Goal: Task Accomplishment & Management: Manage account settings

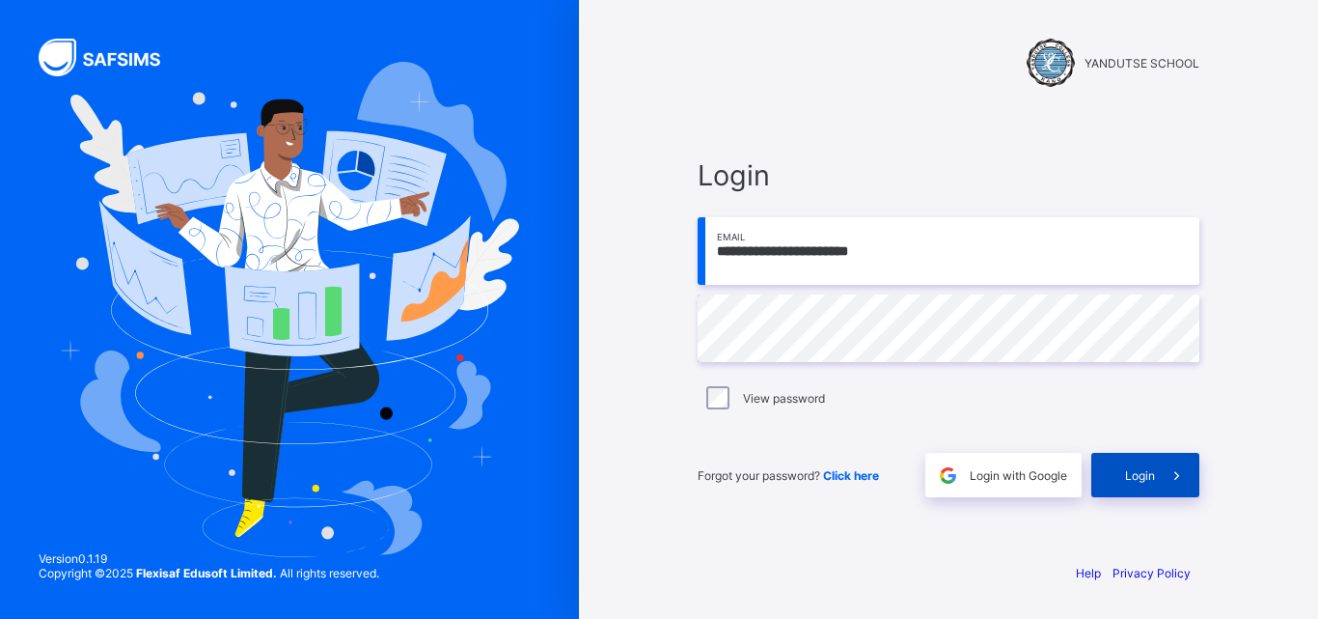
click at [1151, 474] on span "Login" at bounding box center [1140, 475] width 30 height 14
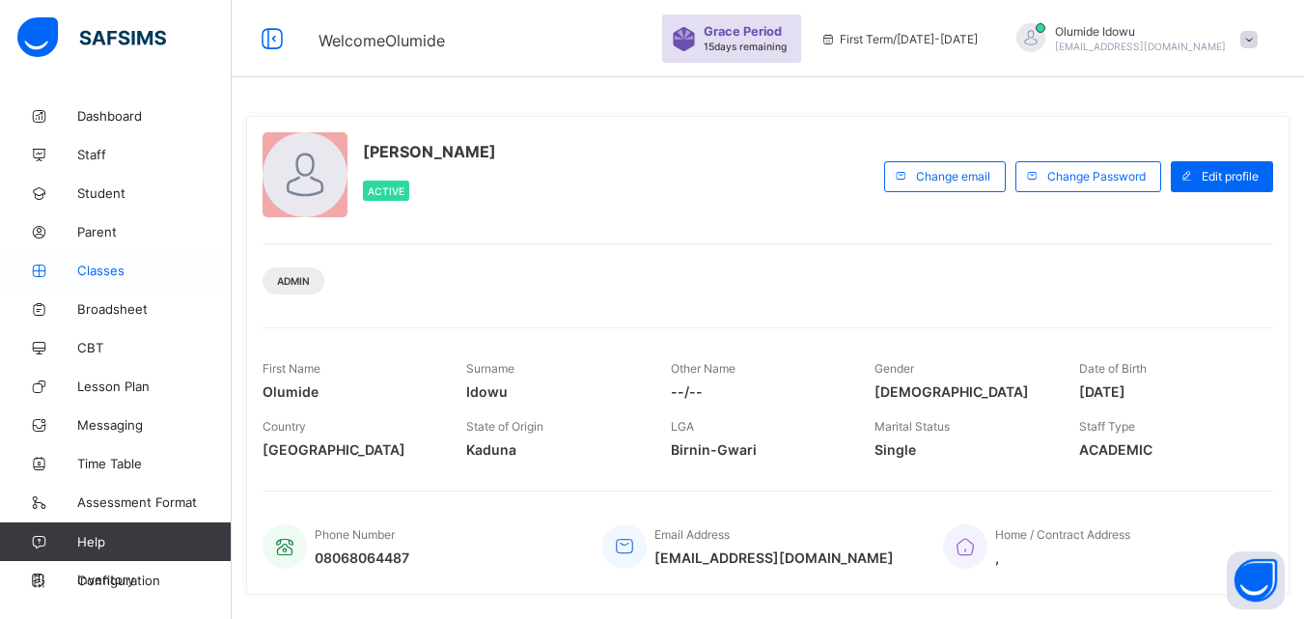
click at [96, 266] on span "Classes" at bounding box center [154, 269] width 154 height 15
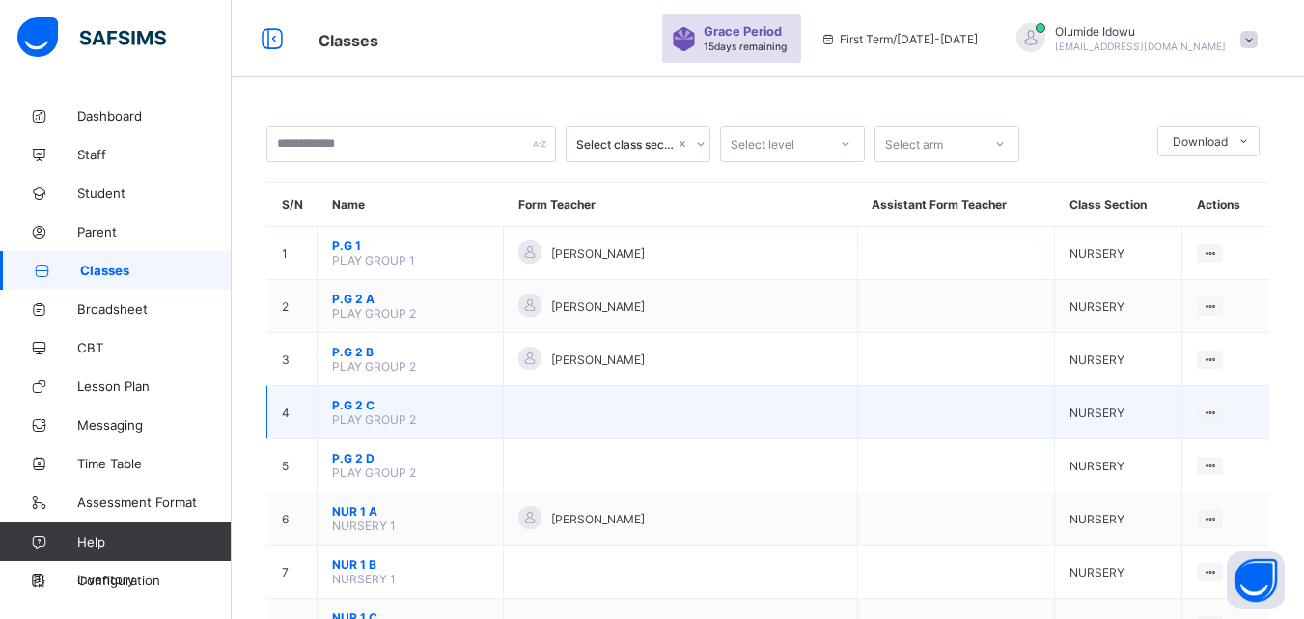
click at [351, 403] on span "P.G 2 C" at bounding box center [410, 405] width 156 height 14
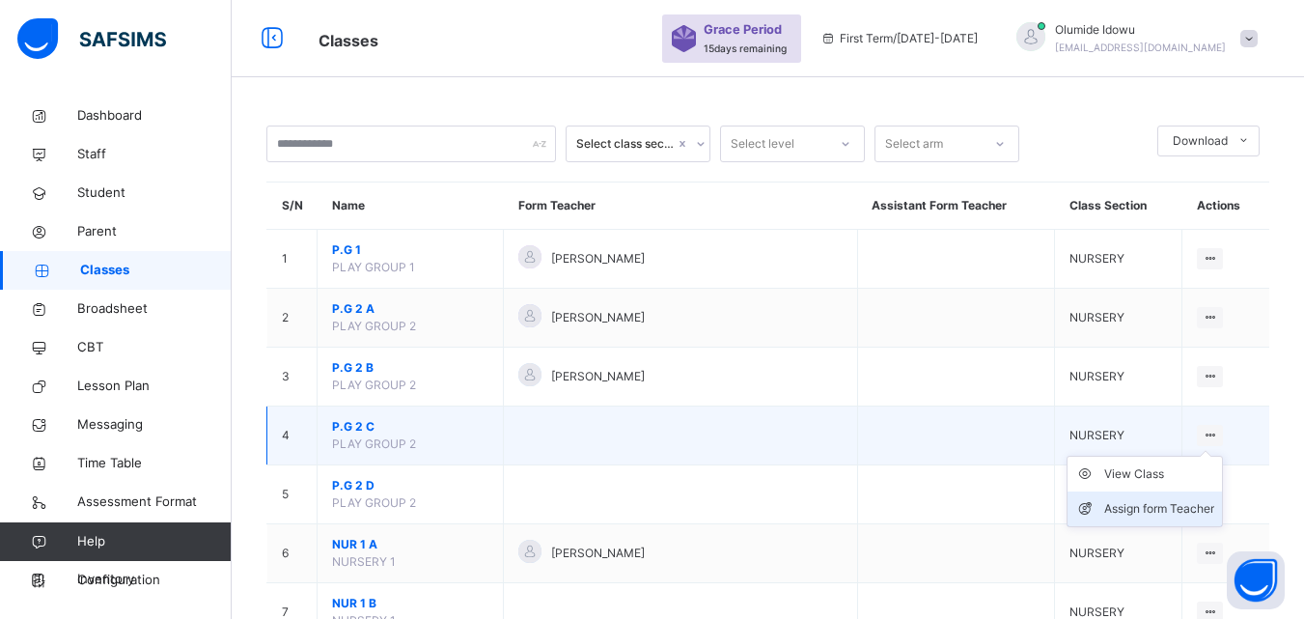
click at [1192, 511] on div "Assign form Teacher" at bounding box center [1159, 508] width 110 height 19
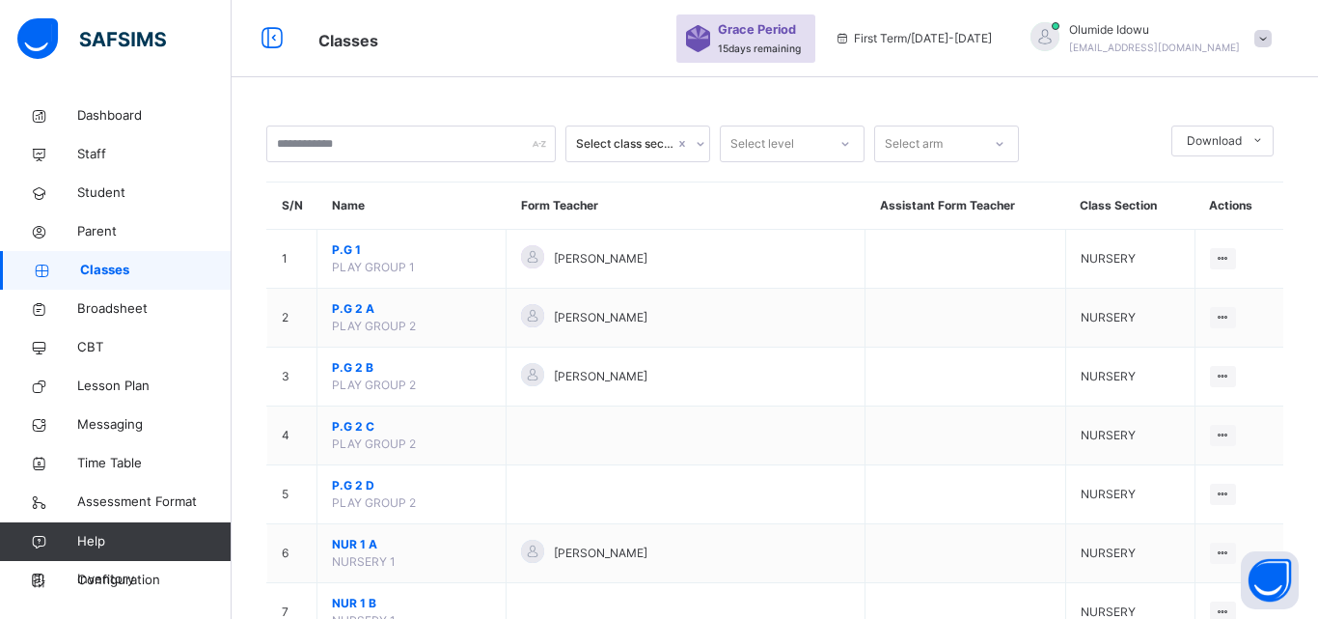
type input "*****"
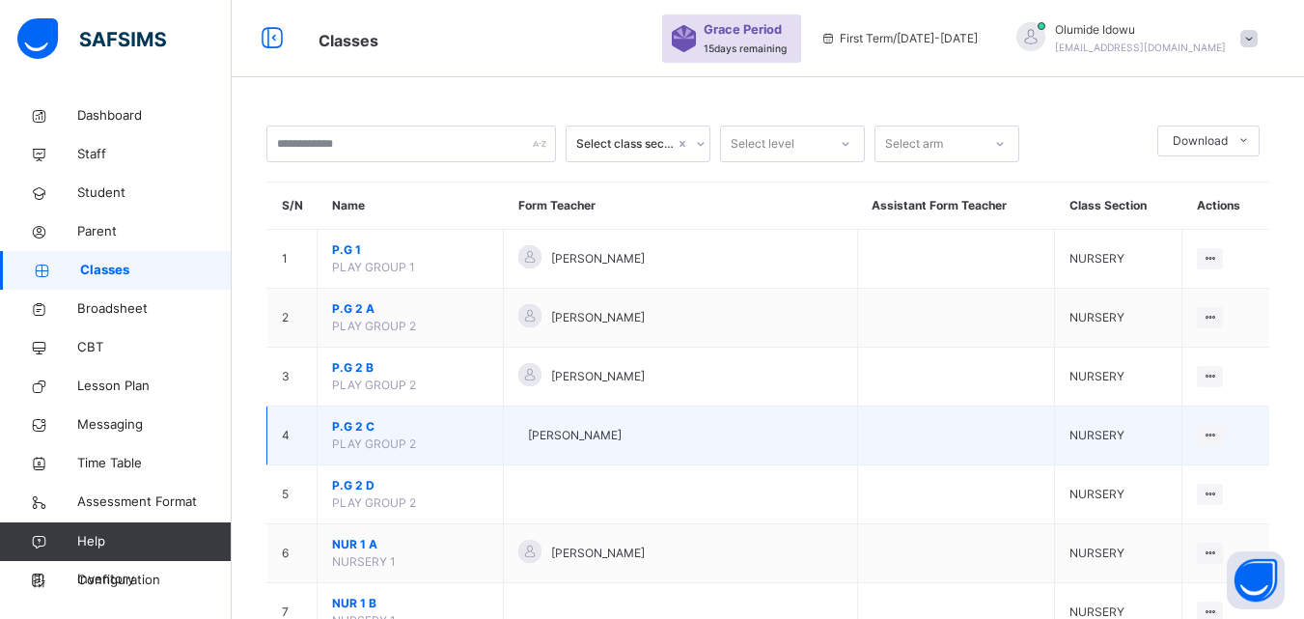
click at [342, 418] on span "P.G 2 C" at bounding box center [410, 426] width 156 height 17
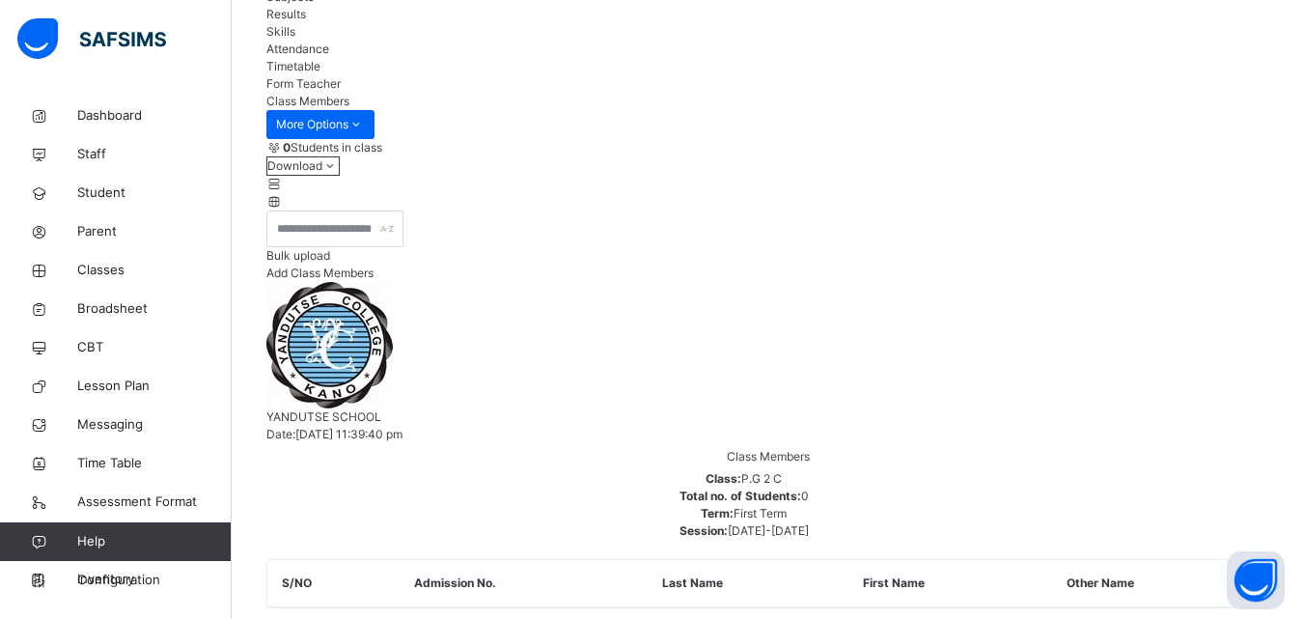
scroll to position [199, 0]
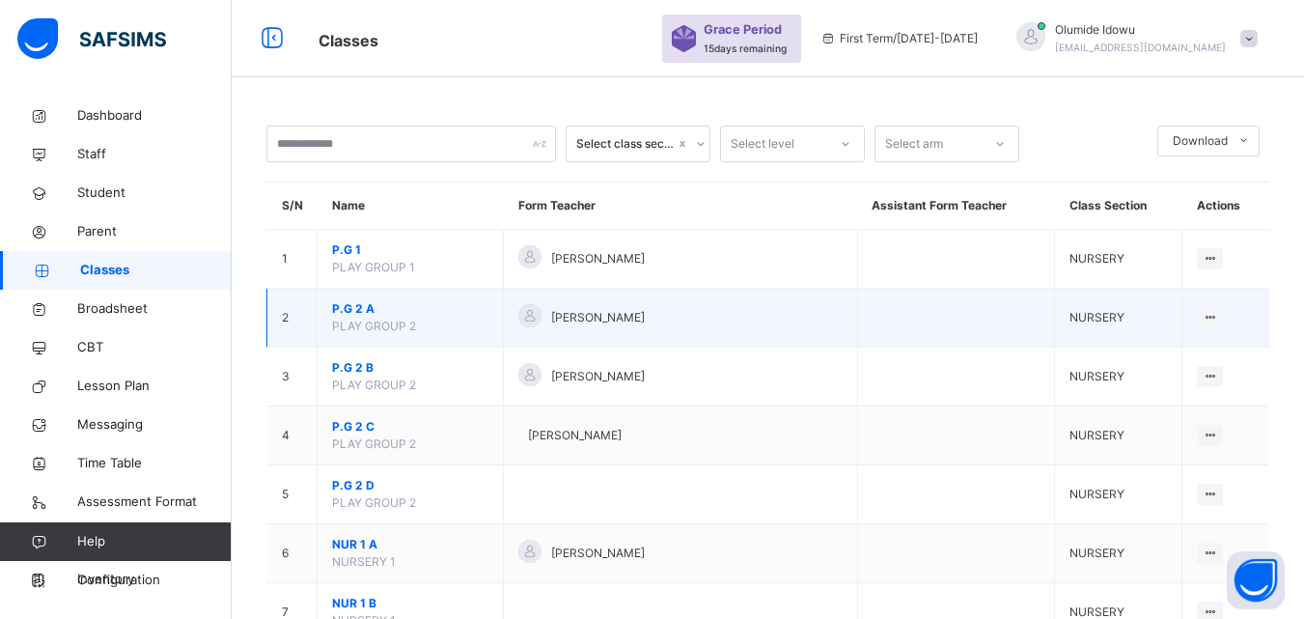
click at [347, 308] on span "P.G 2 A" at bounding box center [410, 308] width 156 height 17
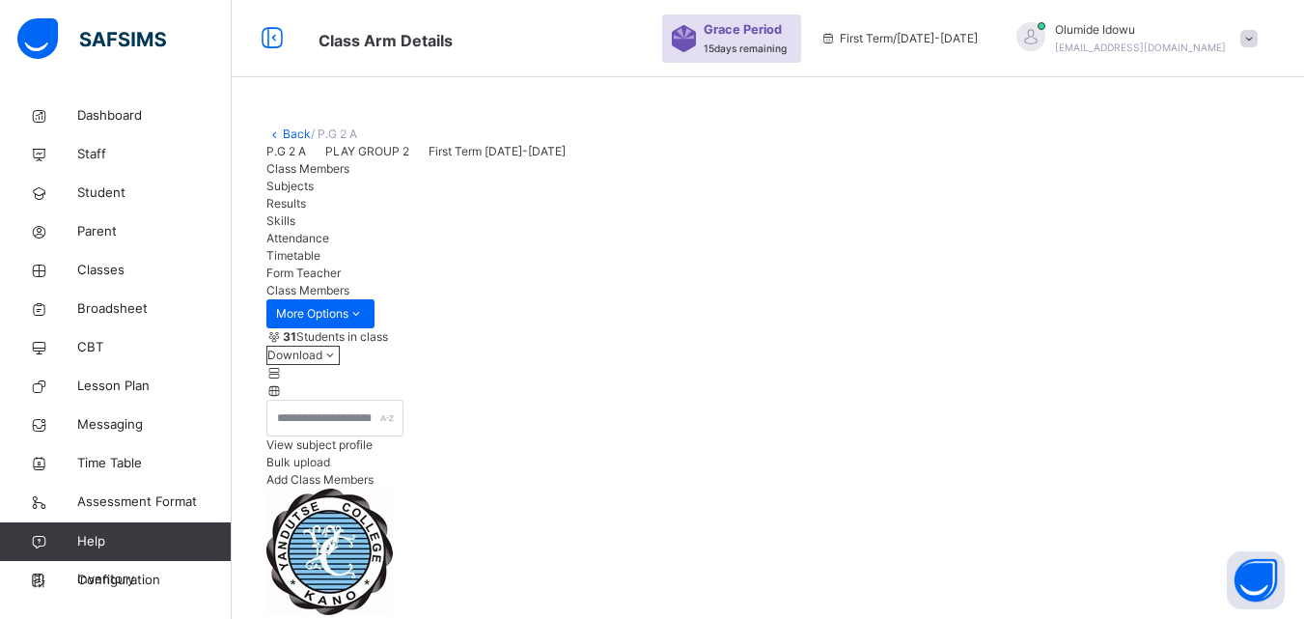
click at [937, 454] on div "View subject profile" at bounding box center [767, 444] width 1003 height 17
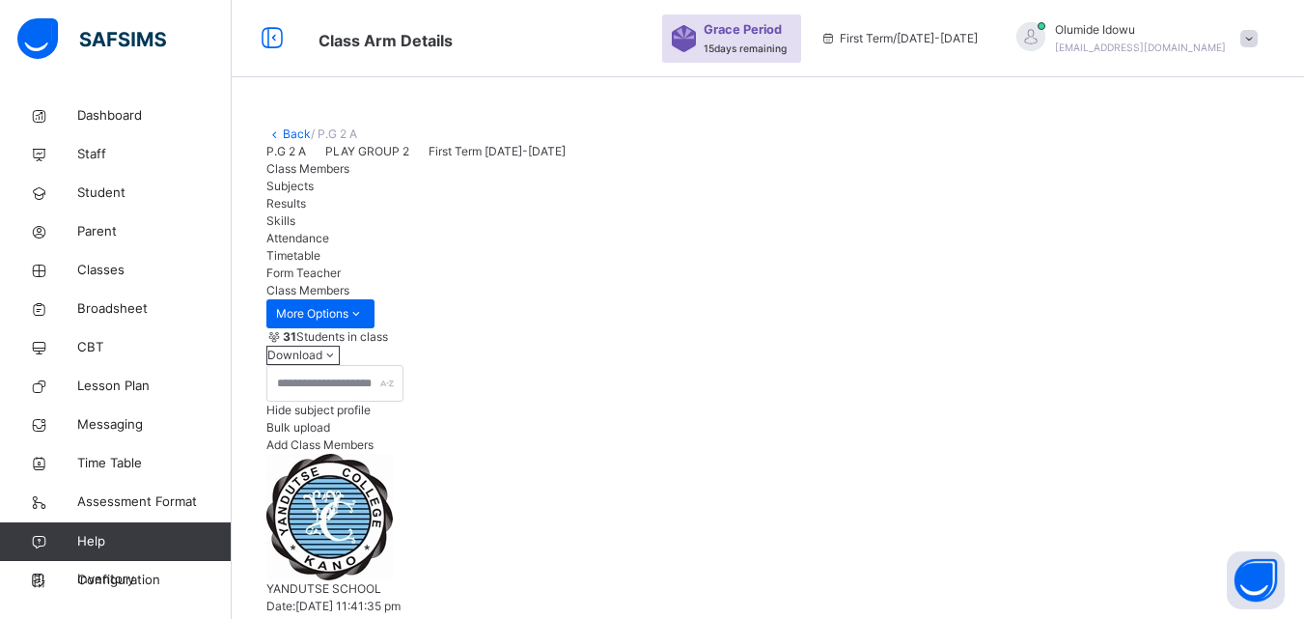
scroll to position [157, 0]
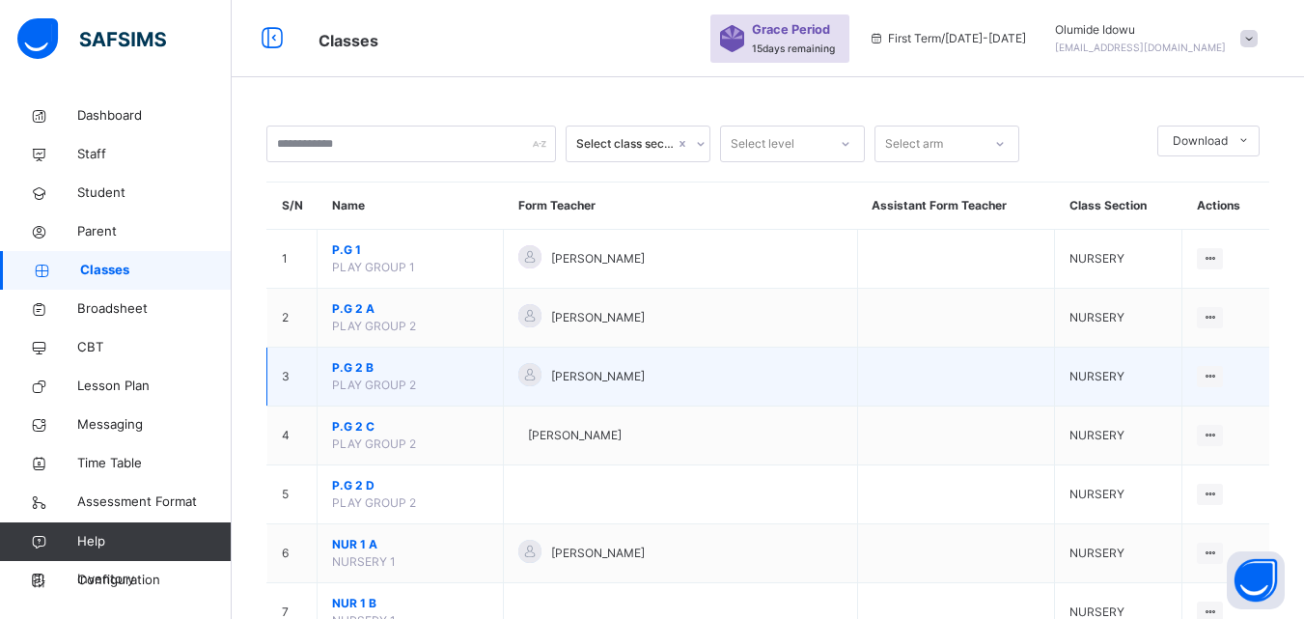
click at [347, 368] on span "P.G 2 B" at bounding box center [410, 367] width 156 height 17
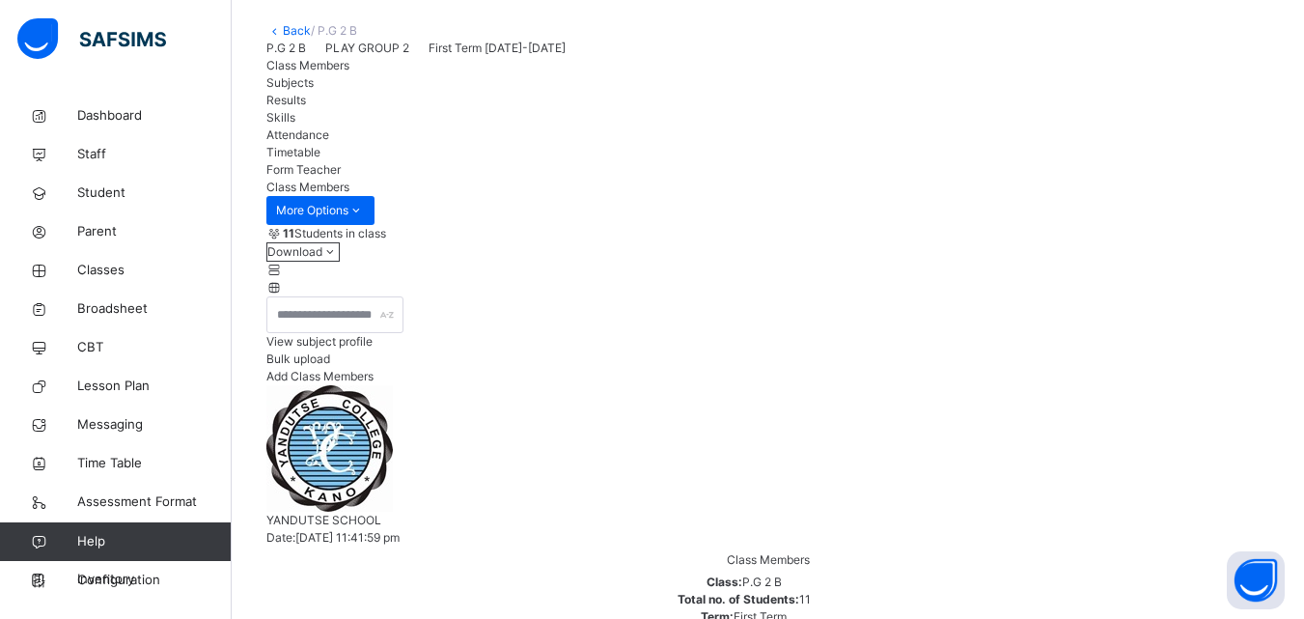
scroll to position [369, 0]
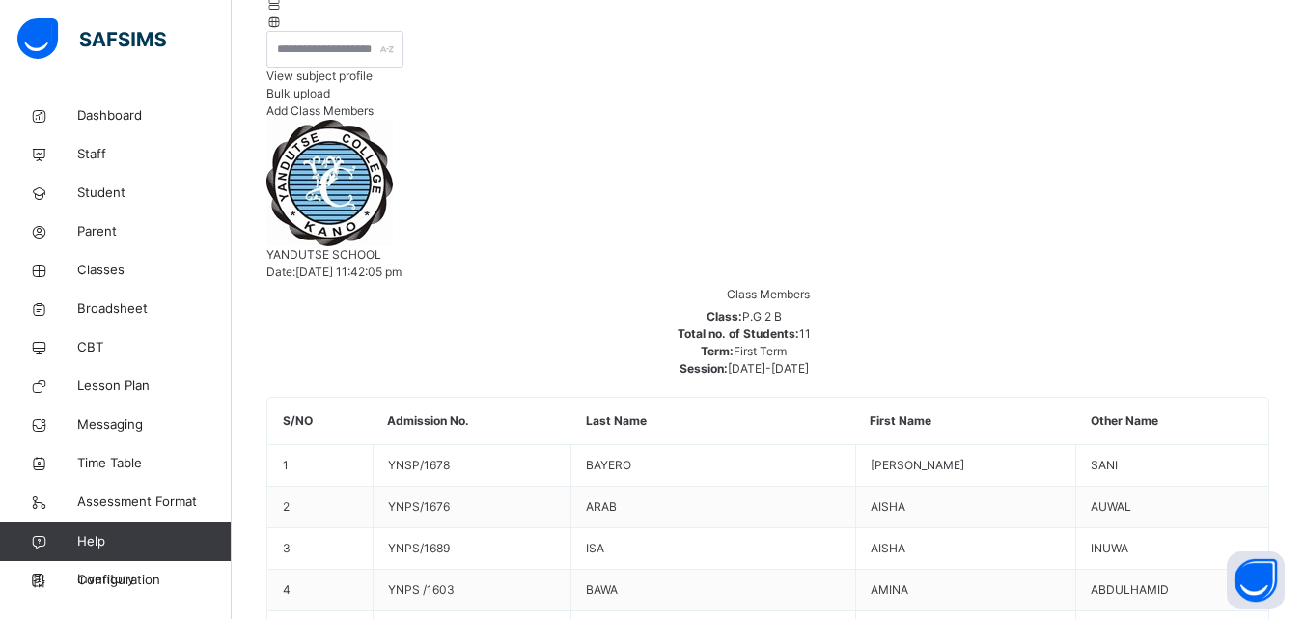
click at [372, 83] on span "View subject profile" at bounding box center [319, 76] width 106 height 14
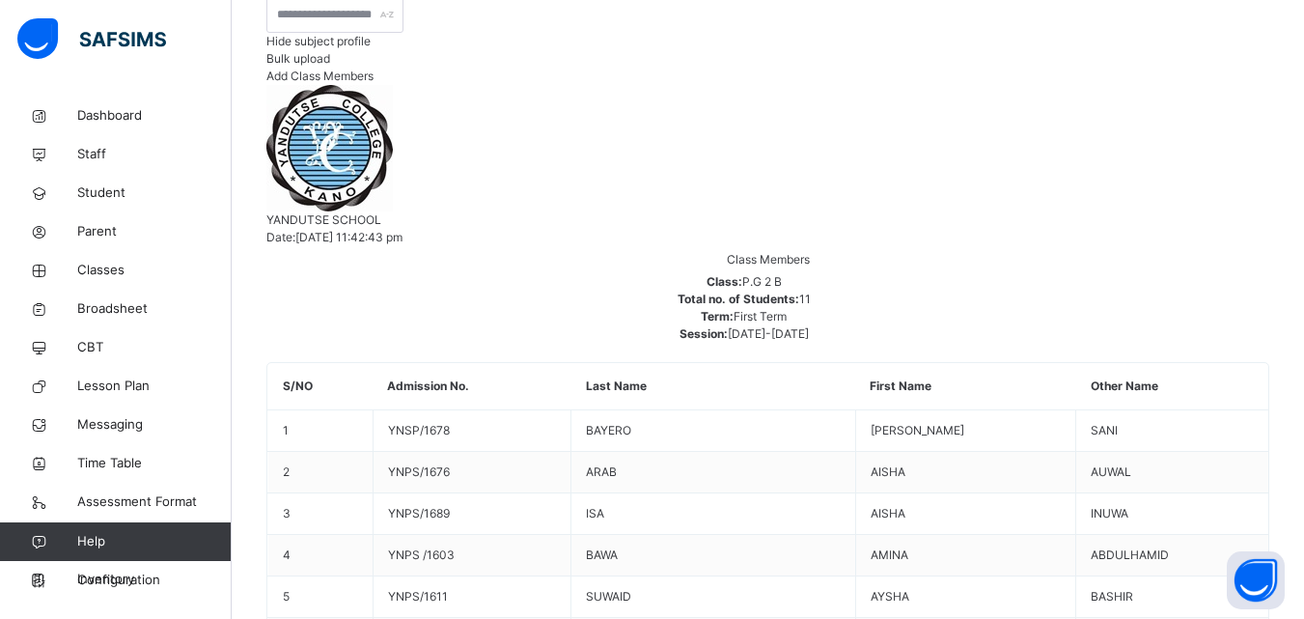
click at [710, 85] on div "11 Students in class Download Pdf Report Excel Report Hide subject profile Bulk…" at bounding box center [767, 21] width 1003 height 125
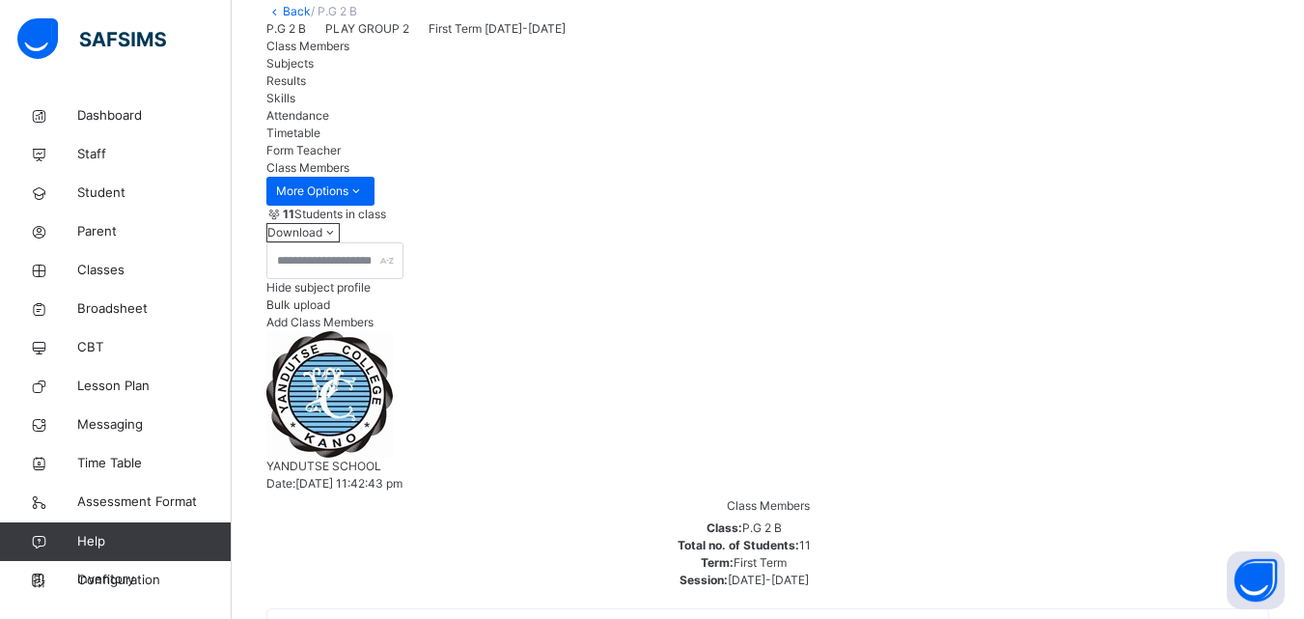
scroll to position [470, 0]
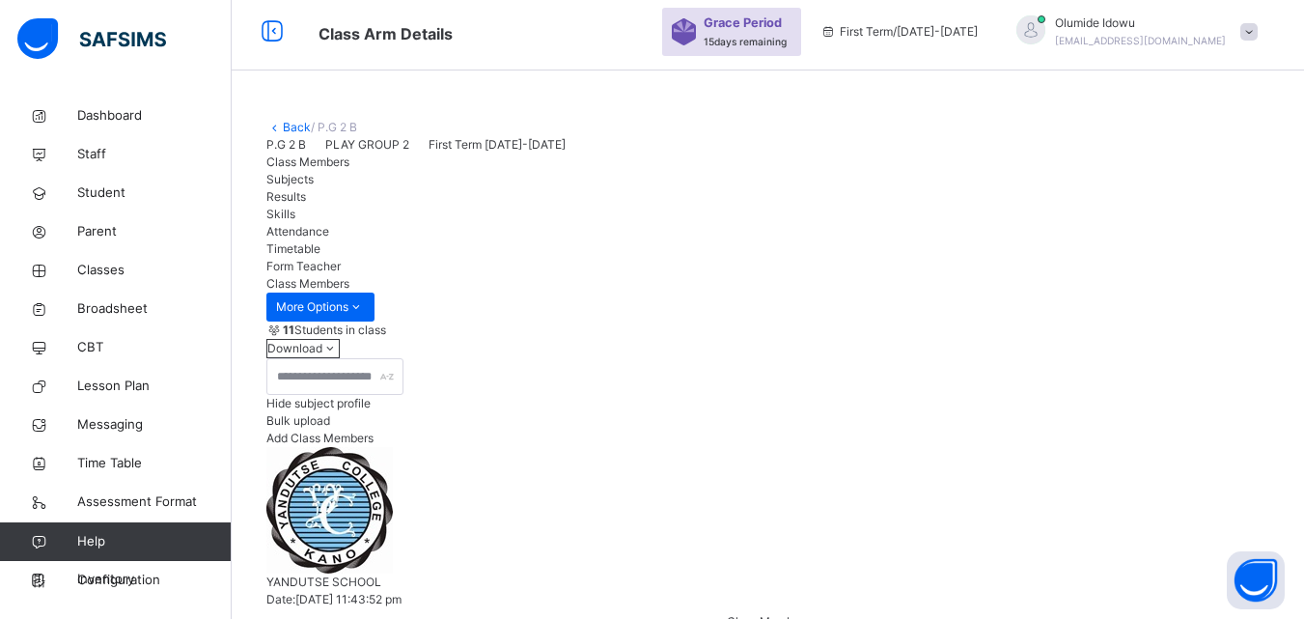
scroll to position [0, 0]
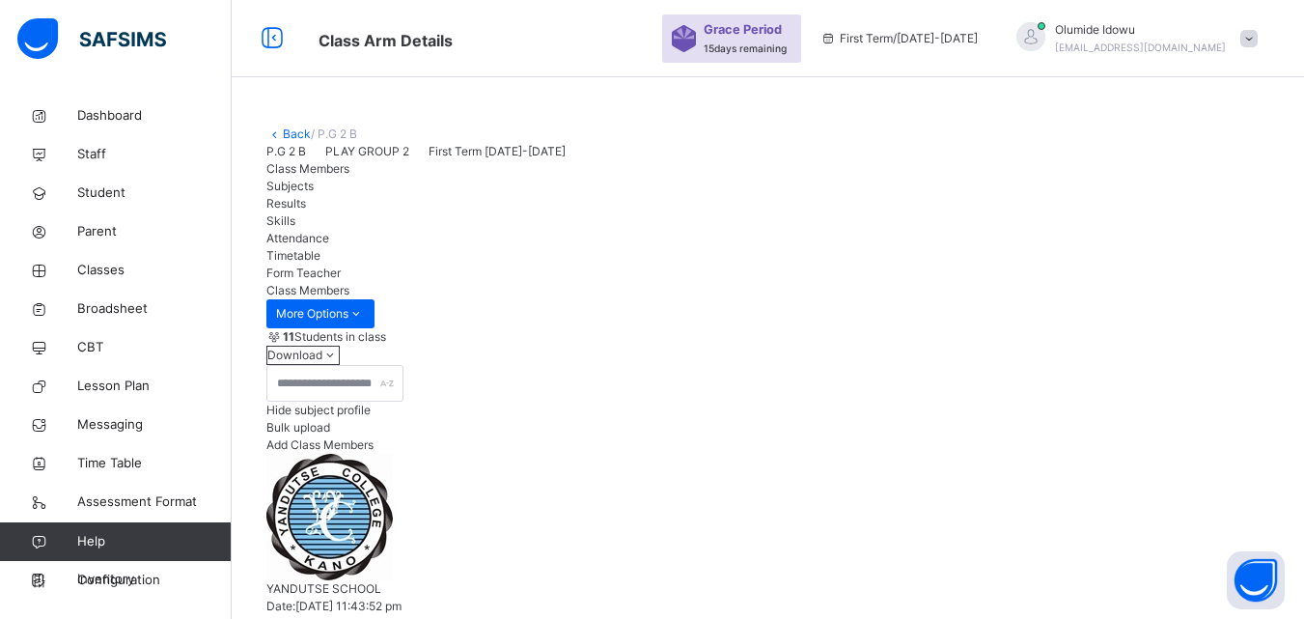
click at [283, 133] on link "Back" at bounding box center [297, 133] width 28 height 14
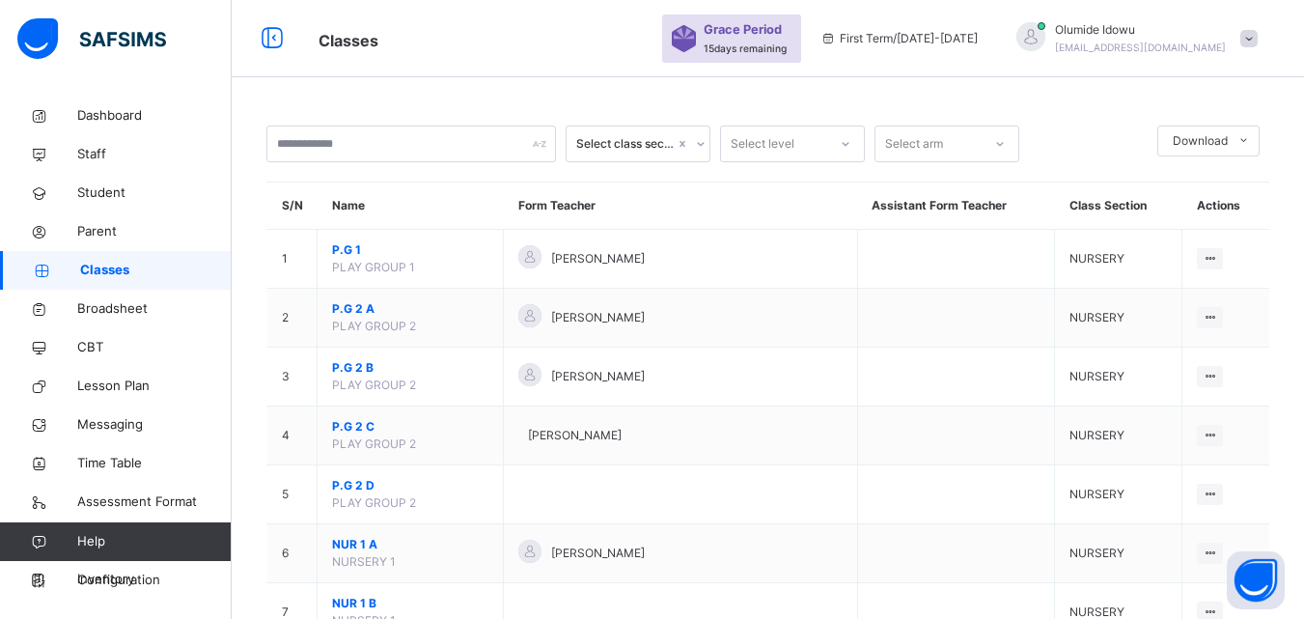
click at [347, 539] on span "NUR 1 A" at bounding box center [410, 544] width 156 height 17
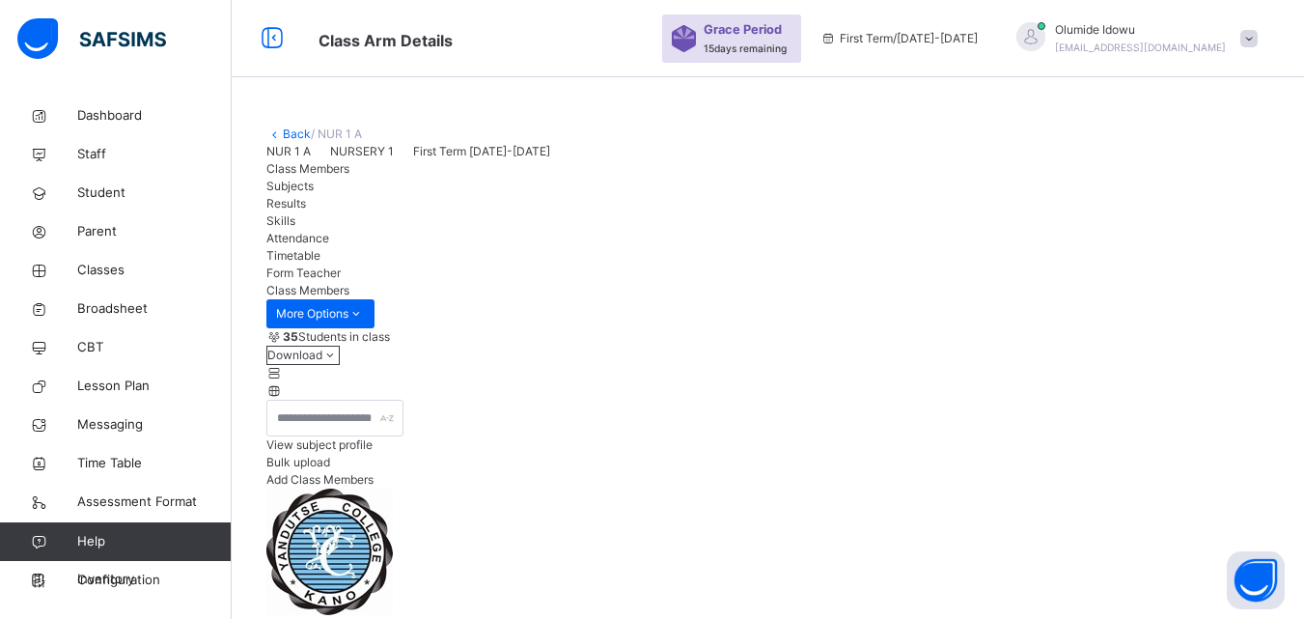
click at [372, 452] on span "View subject profile" at bounding box center [319, 444] width 106 height 14
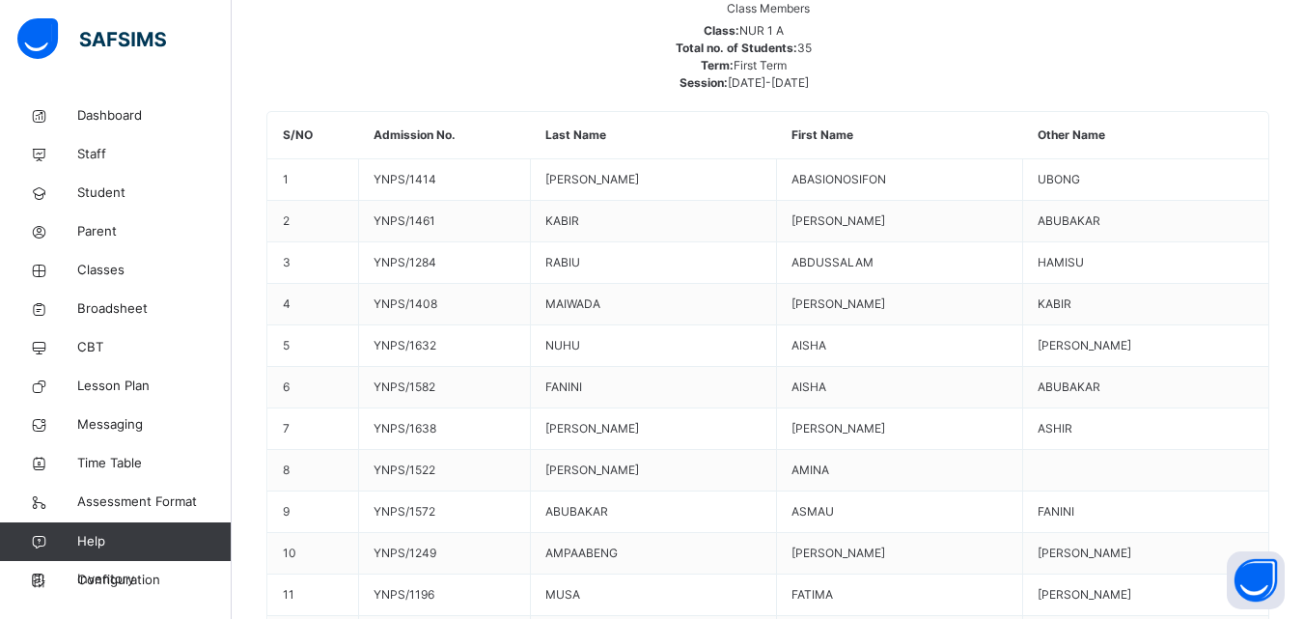
scroll to position [1081, 0]
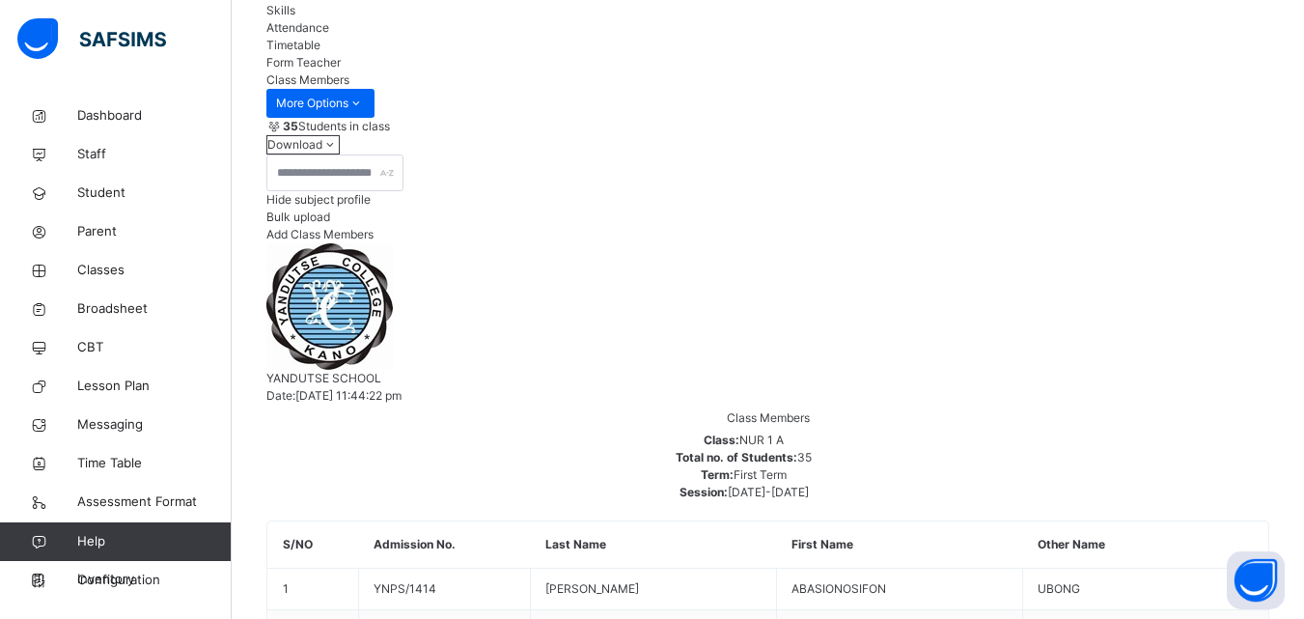
scroll to position [104, 0]
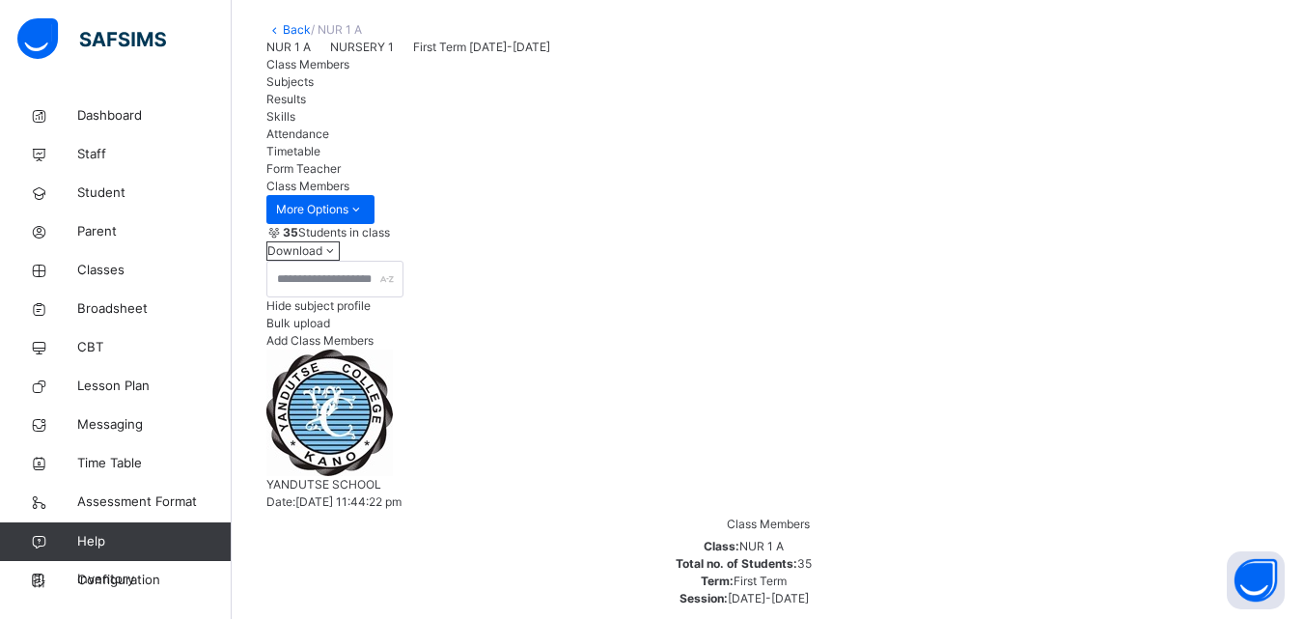
click at [283, 23] on link "Back" at bounding box center [297, 29] width 28 height 14
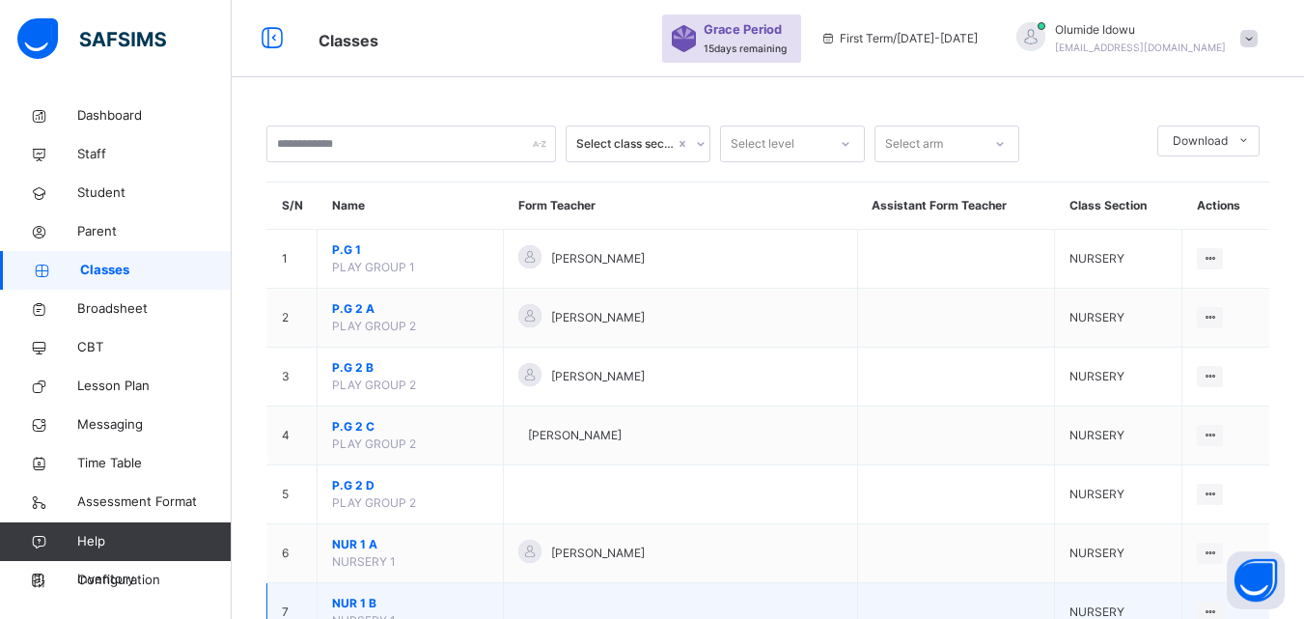
click at [352, 603] on span "NUR 1 B" at bounding box center [410, 602] width 156 height 17
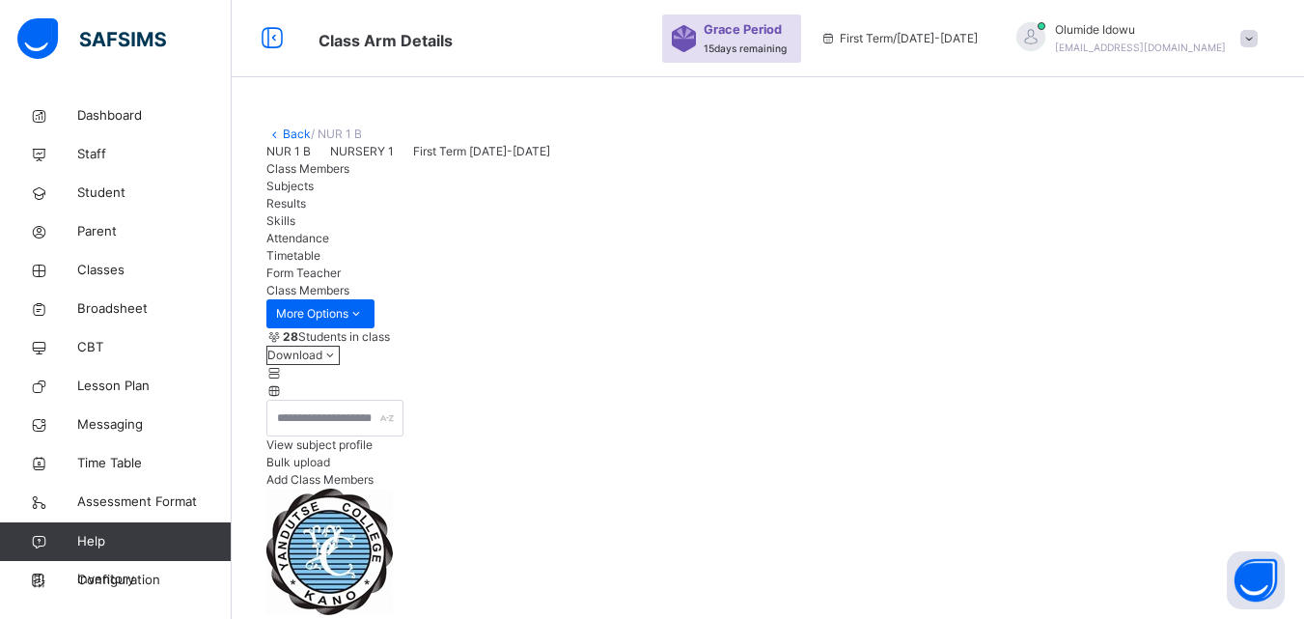
click at [372, 452] on span "View subject profile" at bounding box center [319, 444] width 106 height 14
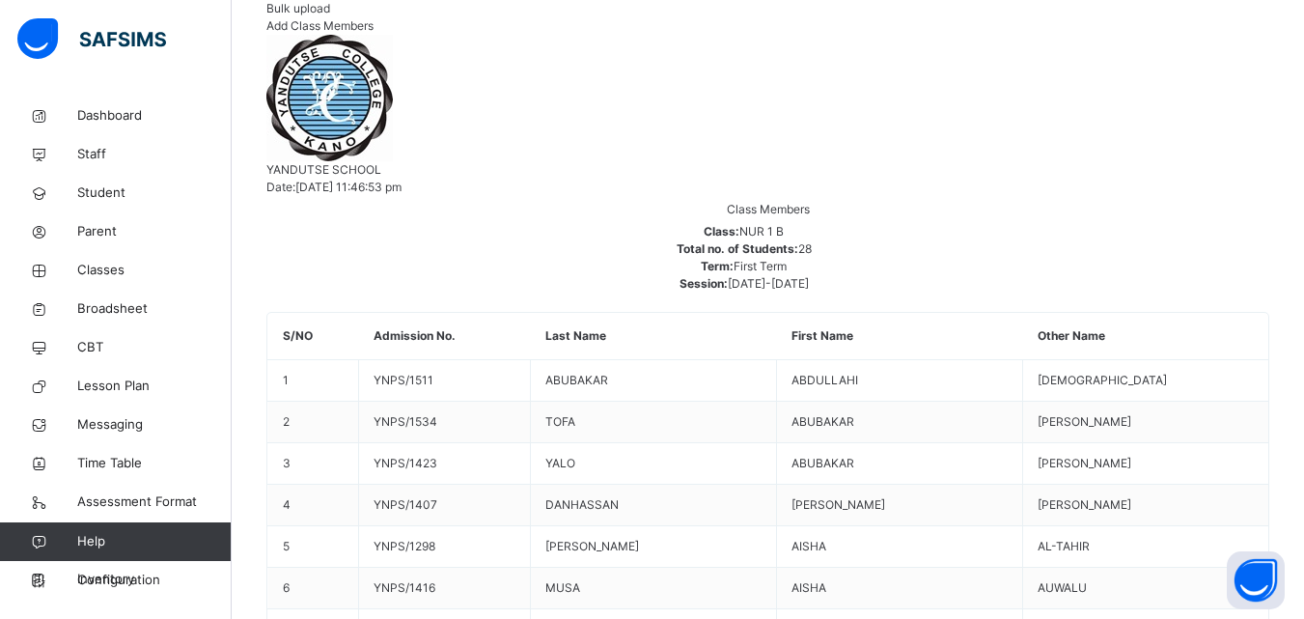
scroll to position [502, 0]
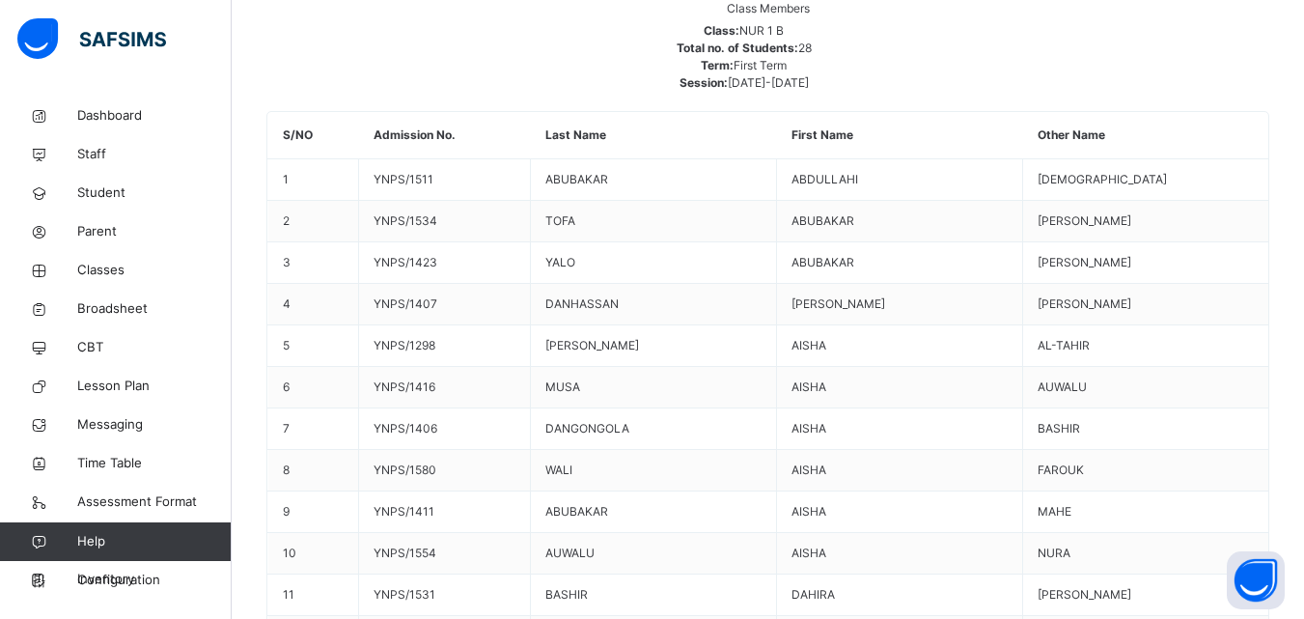
scroll to position [1160, 0]
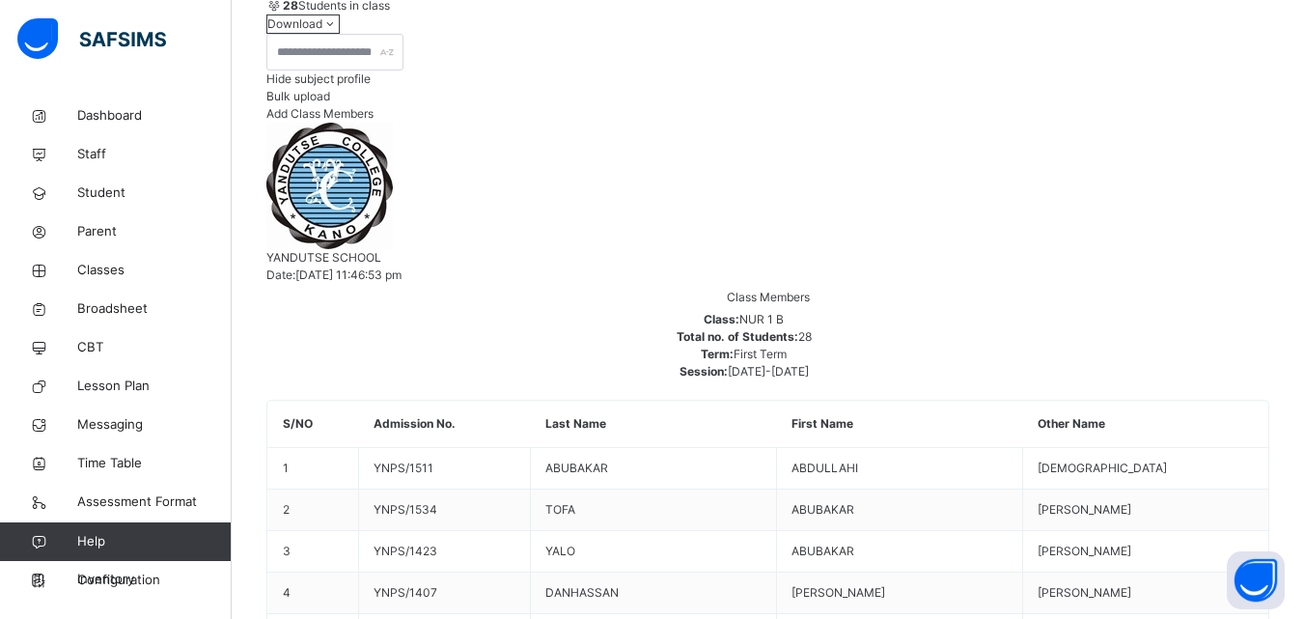
scroll to position [179, 0]
